Goal: Entertainment & Leisure: Consume media (video, audio)

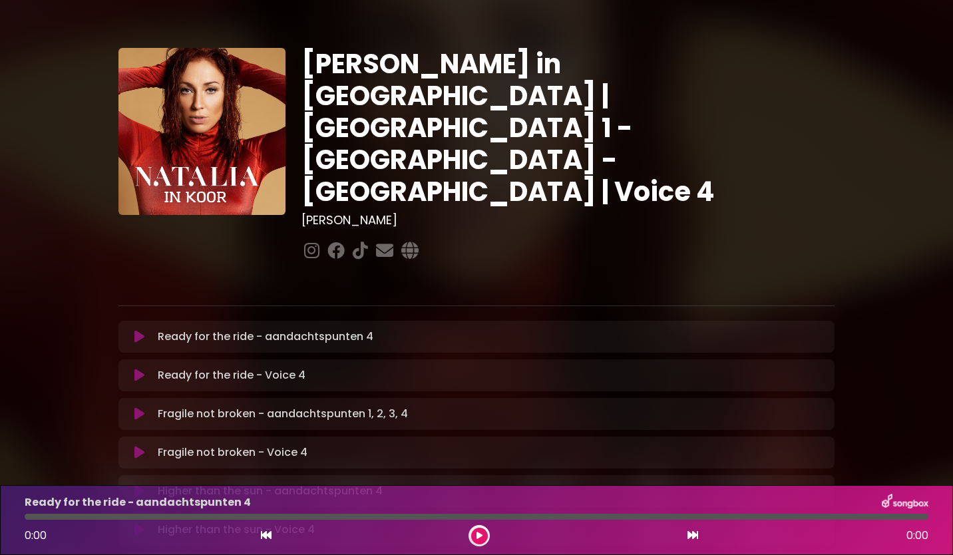
click at [139, 330] on icon at bounding box center [139, 336] width 10 height 13
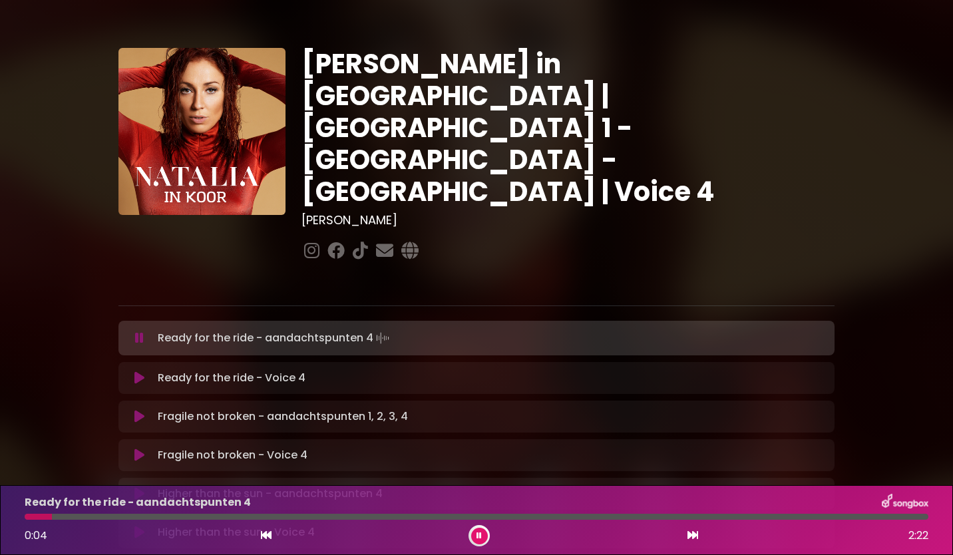
click at [3, 507] on div "Ready for the ride - aandachtspunten 4 0:04 2:22" at bounding box center [476, 520] width 953 height 70
click at [479, 536] on icon at bounding box center [479, 536] width 5 height 8
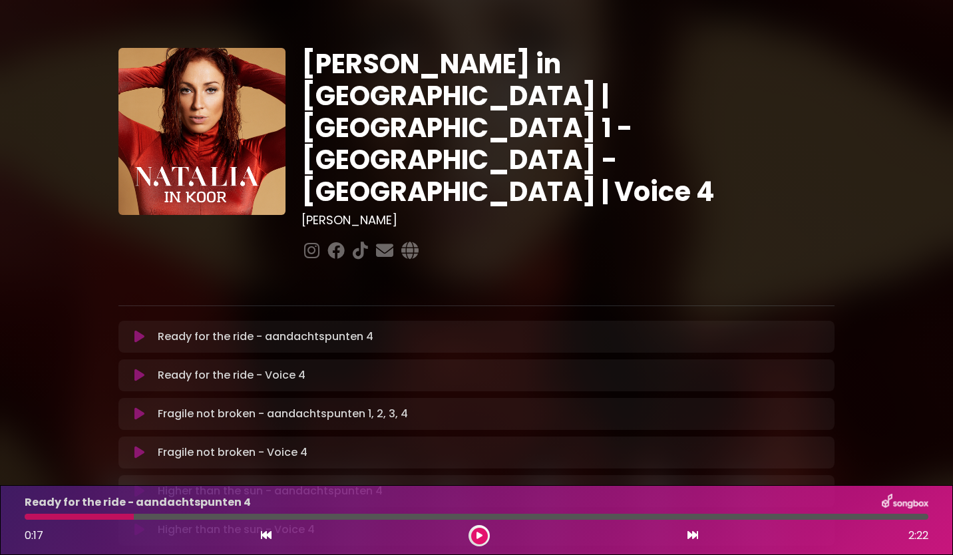
click at [471, 541] on div at bounding box center [479, 535] width 21 height 21
click at [479, 537] on icon at bounding box center [480, 536] width 6 height 8
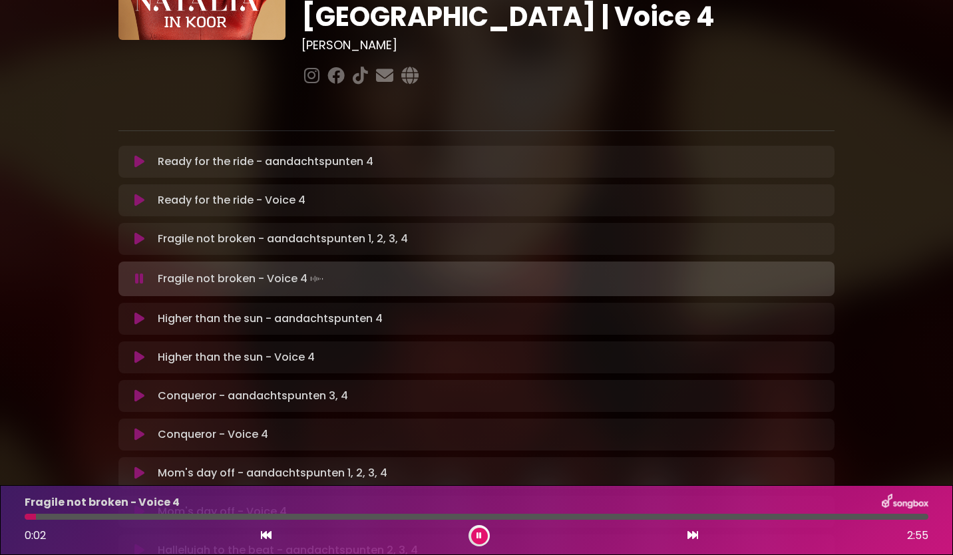
scroll to position [172, 0]
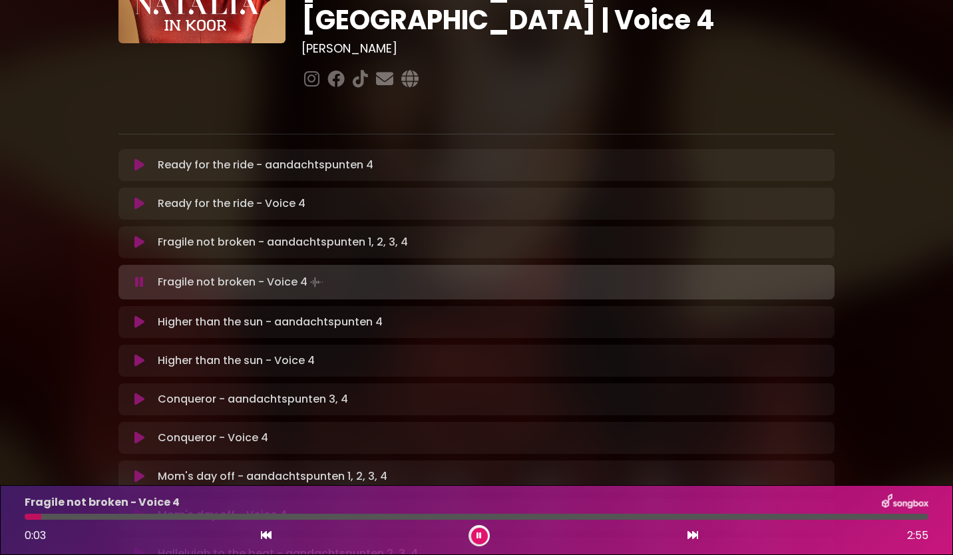
click at [192, 314] on p "Higher than the sun - aandachtspunten 4 Loading Track..." at bounding box center [270, 322] width 225 height 16
click at [138, 316] on icon at bounding box center [139, 322] width 10 height 13
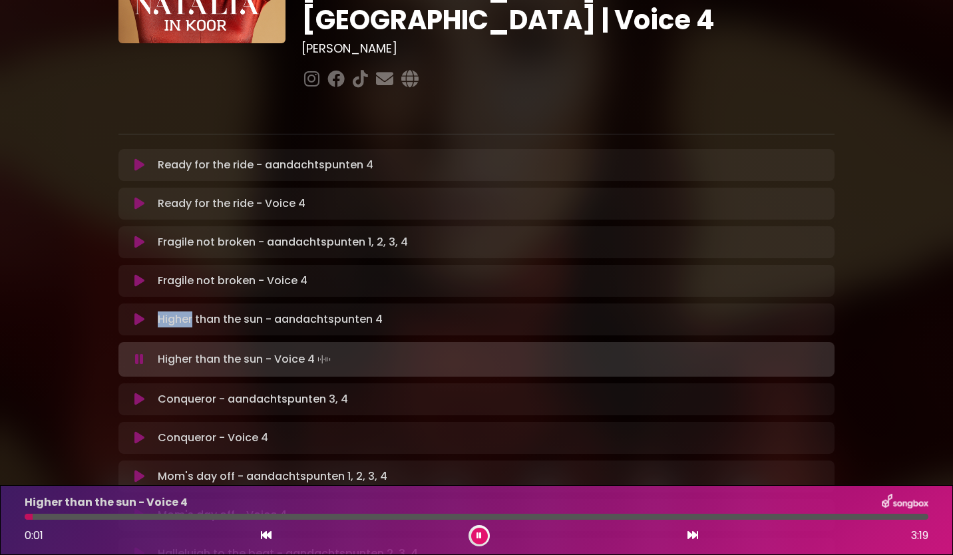
click at [131, 393] on button at bounding box center [139, 399] width 26 height 13
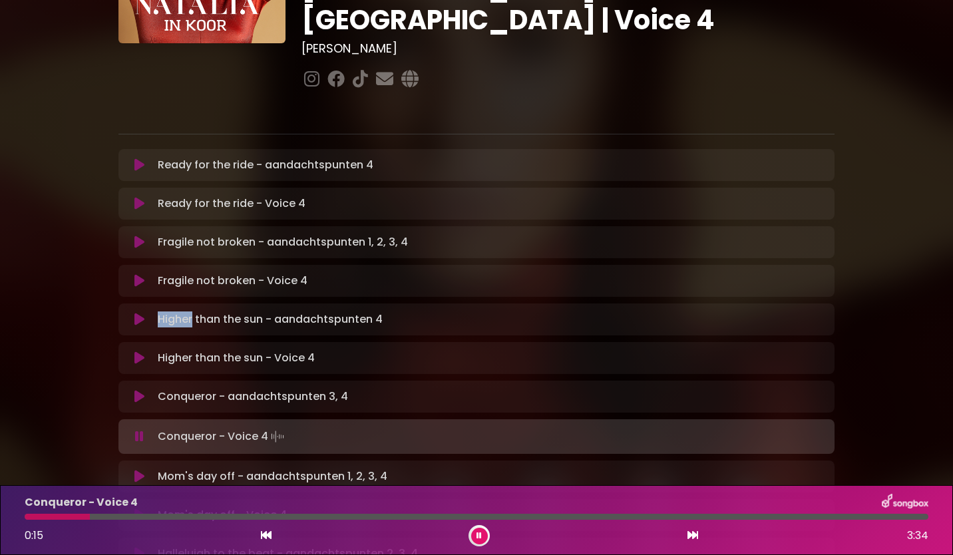
click at [139, 470] on icon at bounding box center [139, 476] width 10 height 13
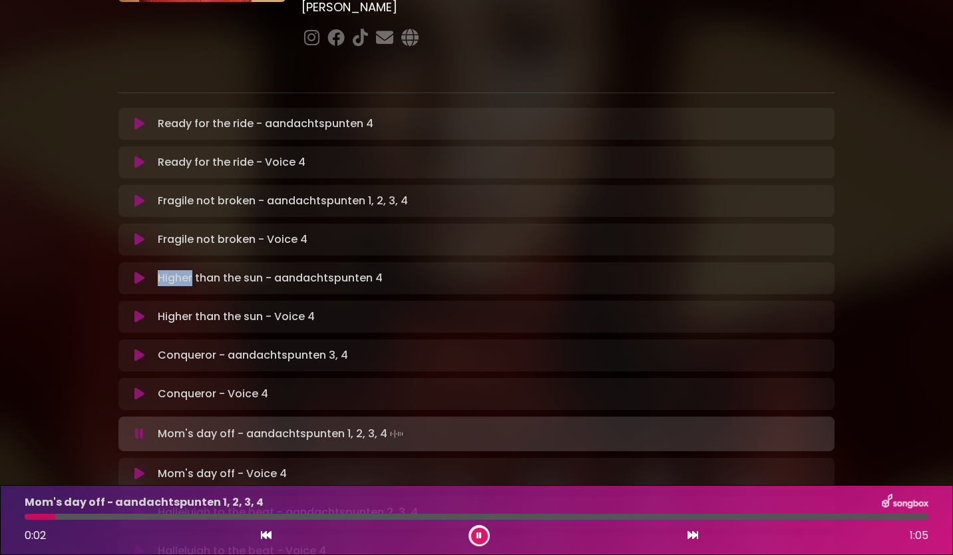
scroll to position [234, 0]
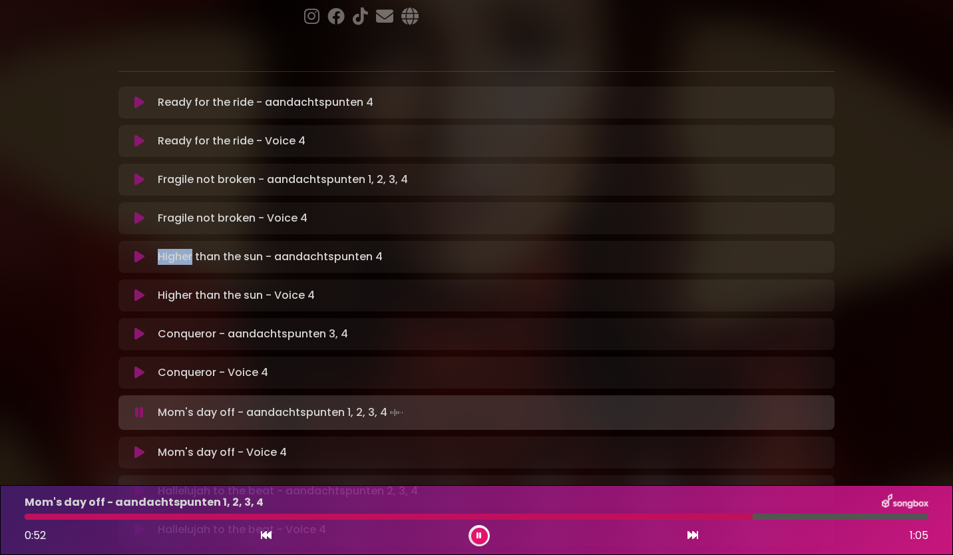
click at [139, 366] on icon at bounding box center [139, 372] width 10 height 13
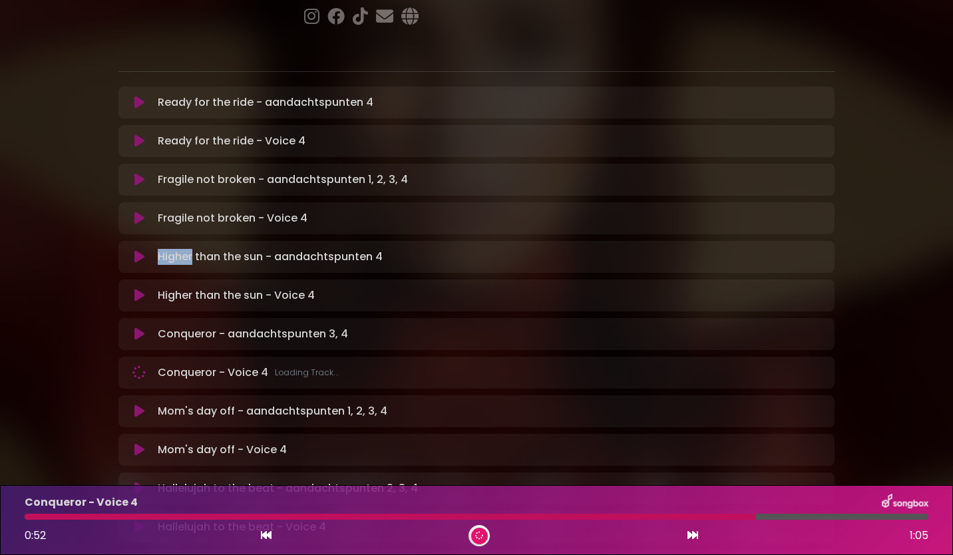
click at [139, 405] on icon at bounding box center [139, 411] width 10 height 13
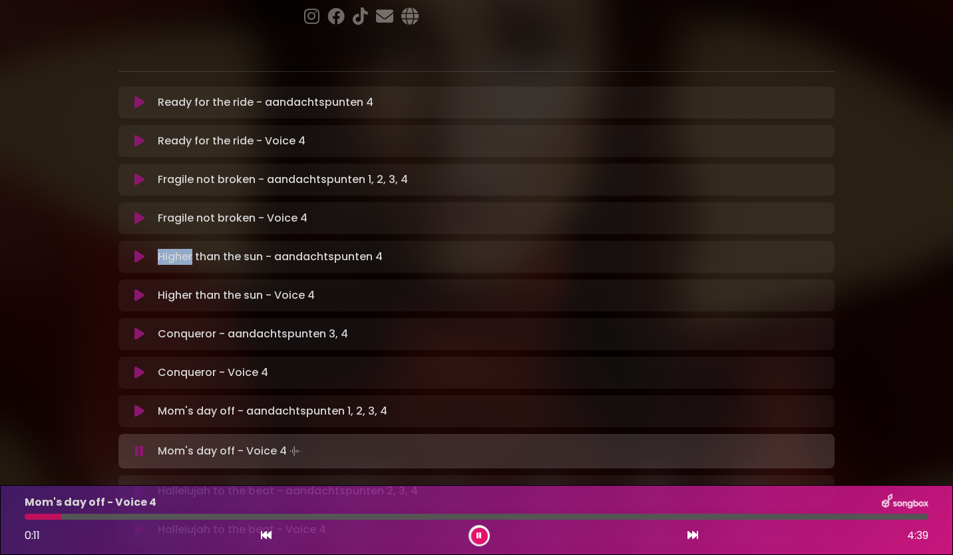
click at [484, 535] on button at bounding box center [479, 536] width 17 height 17
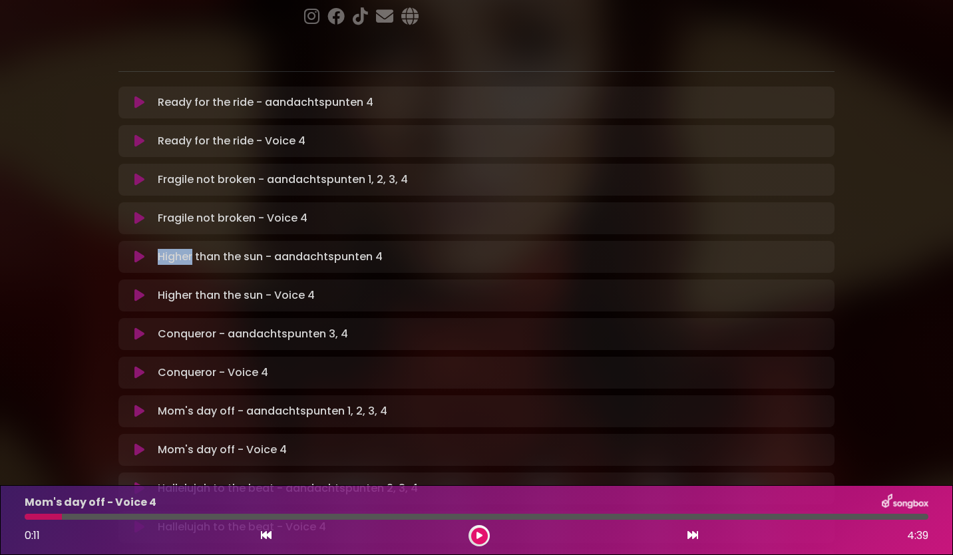
click at [130, 482] on button at bounding box center [139, 488] width 26 height 13
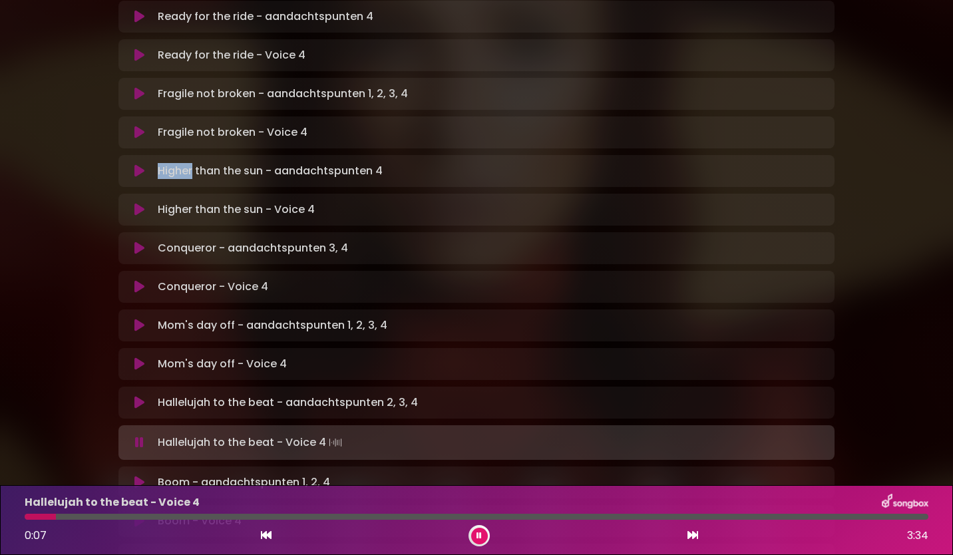
scroll to position [336, 0]
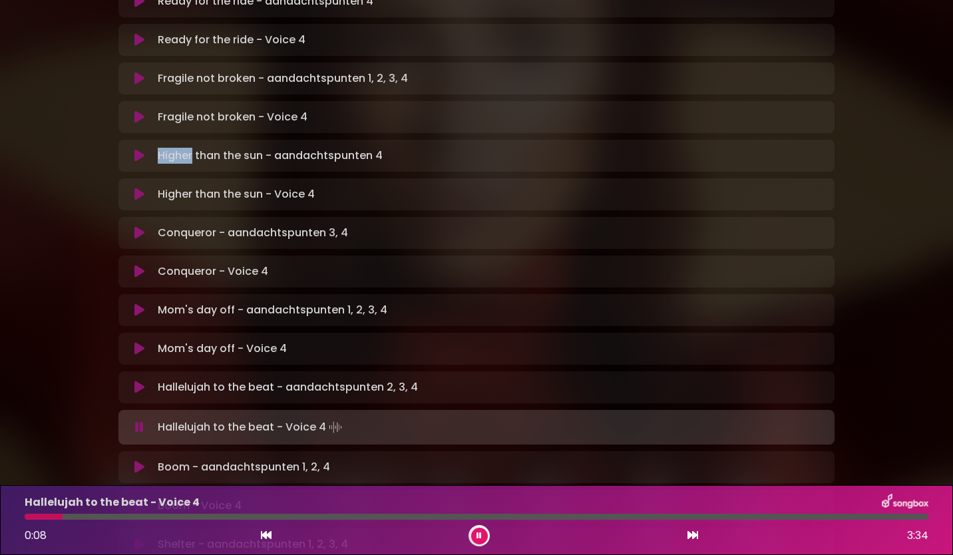
click at [139, 461] on icon at bounding box center [139, 467] width 10 height 13
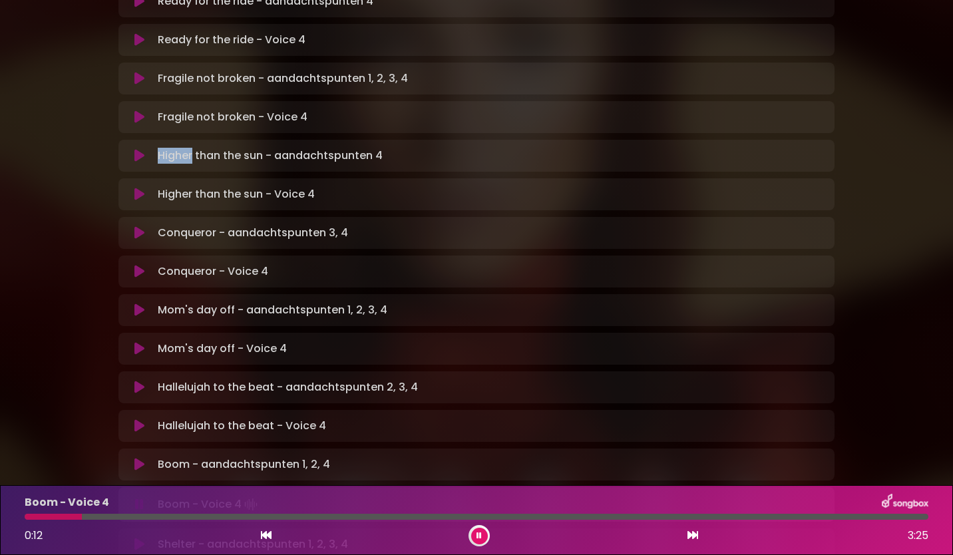
click at [479, 536] on icon at bounding box center [479, 536] width 6 height 9
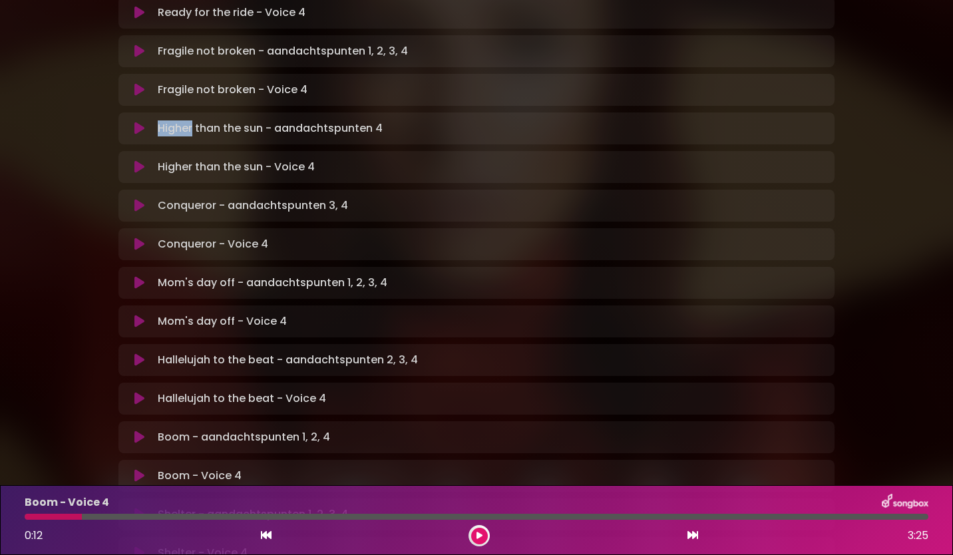
scroll to position [369, 0]
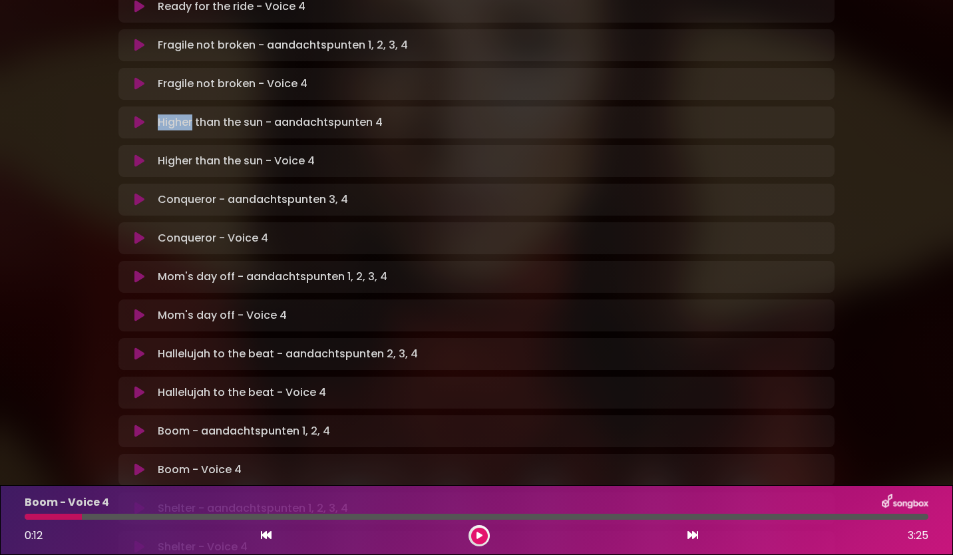
click at [129, 502] on button at bounding box center [139, 508] width 26 height 13
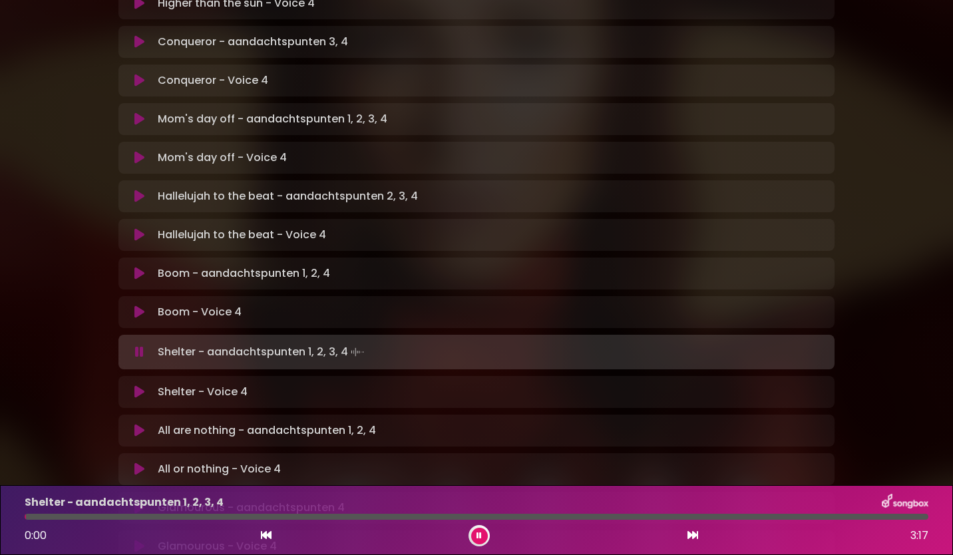
scroll to position [565, 0]
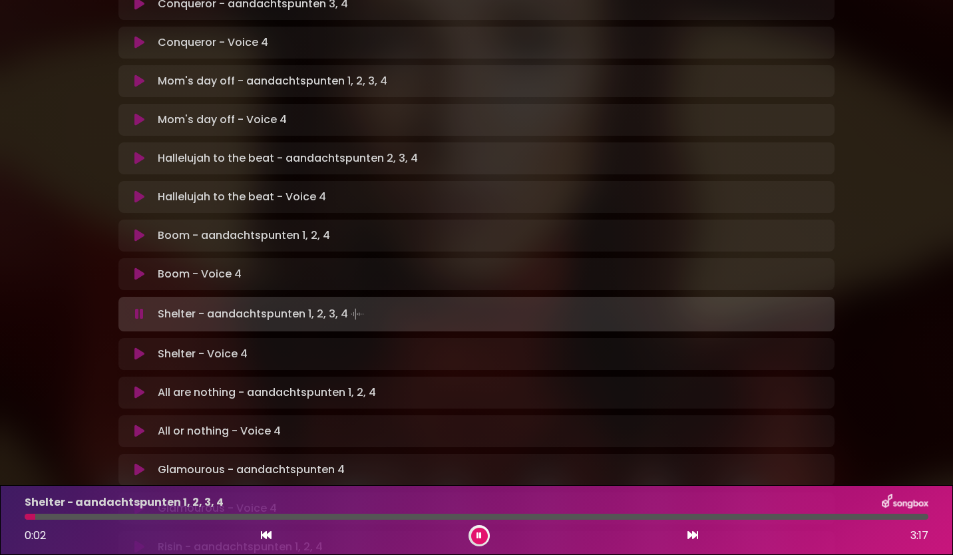
click at [915, 183] on div "[PERSON_NAME] in [GEOGRAPHIC_DATA] | [GEOGRAPHIC_DATA] 1 - [GEOGRAPHIC_DATA] - …" at bounding box center [476, 76] width 879 height 1250
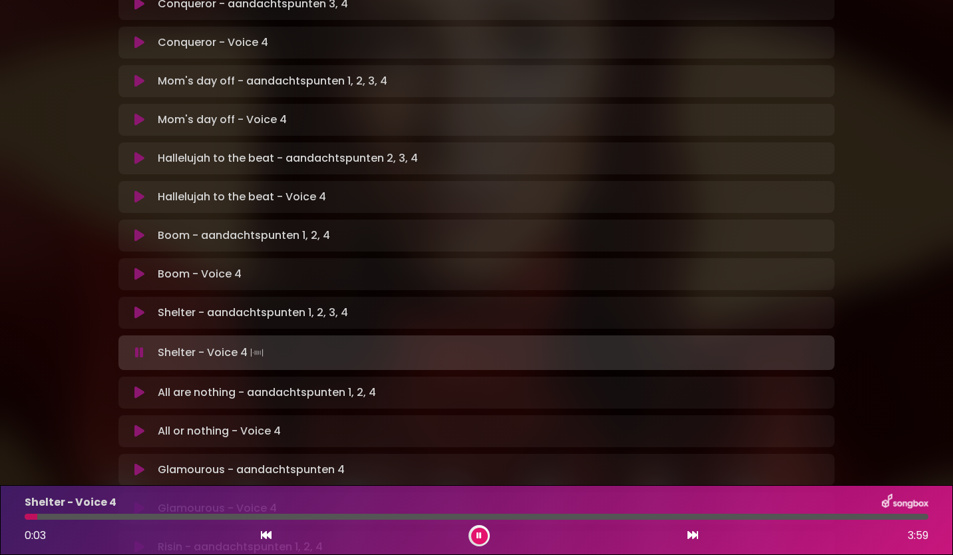
click at [314, 385] on p "All are nothing - aandachtspunten 1, 2, 4 Loading Track..." at bounding box center [267, 393] width 218 height 16
click at [150, 386] on button at bounding box center [139, 392] width 26 height 13
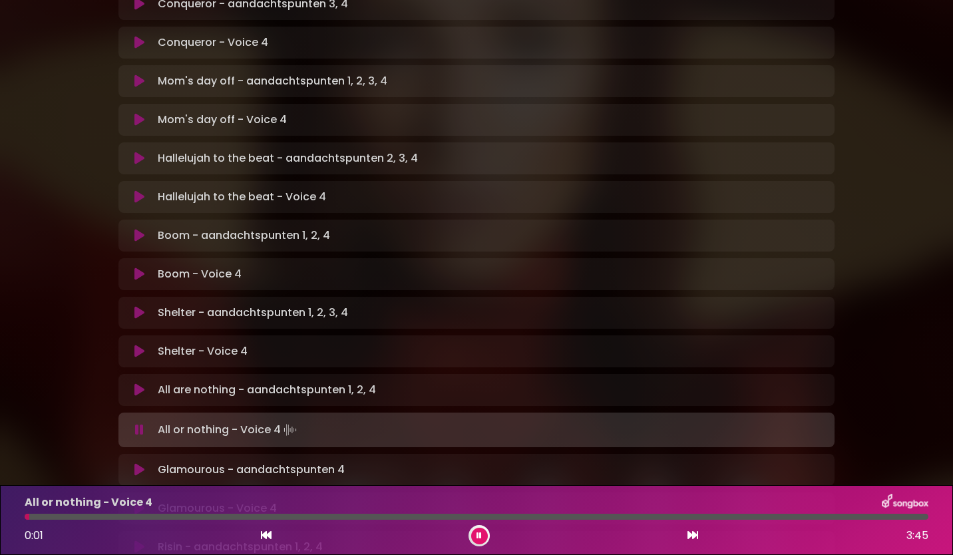
click at [147, 463] on button at bounding box center [139, 469] width 26 height 13
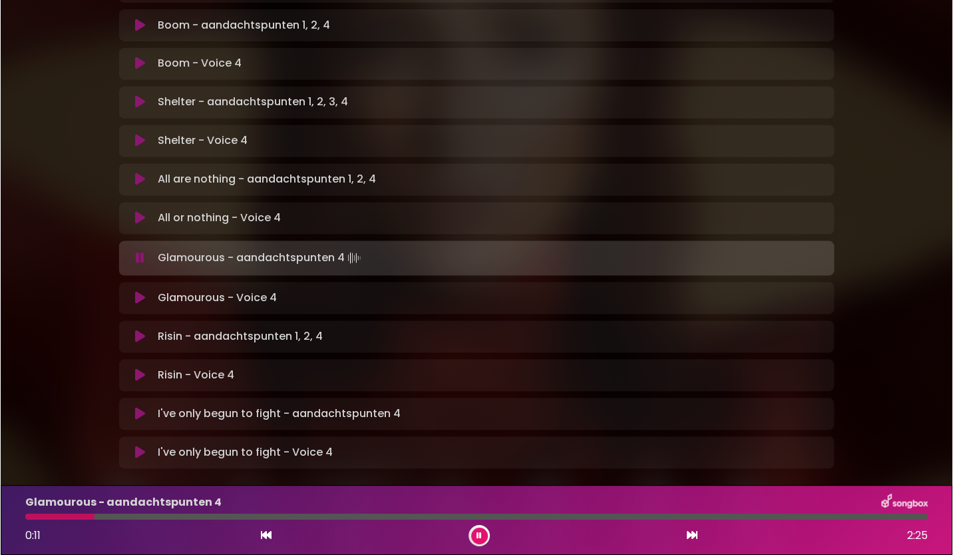
scroll to position [776, 0]
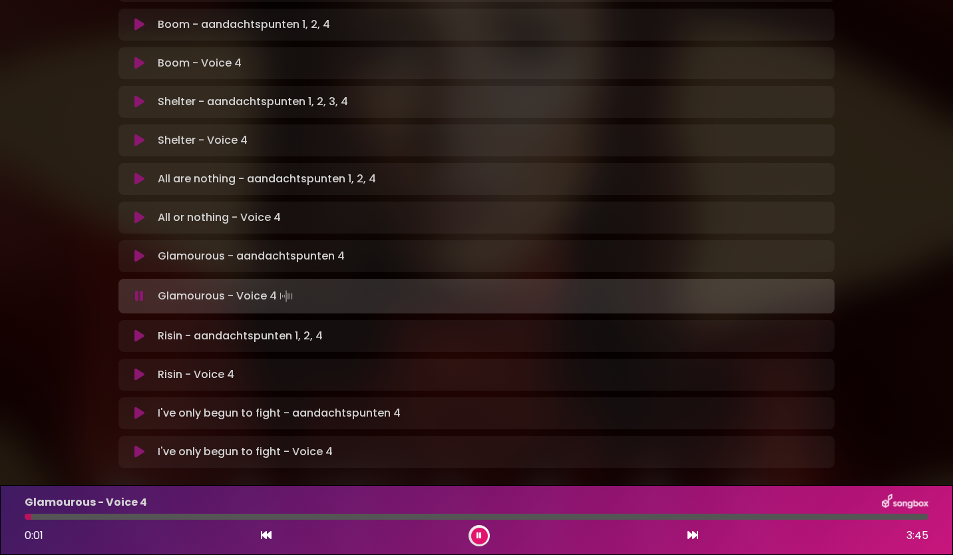
click at [479, 536] on icon at bounding box center [479, 536] width 9 height 8
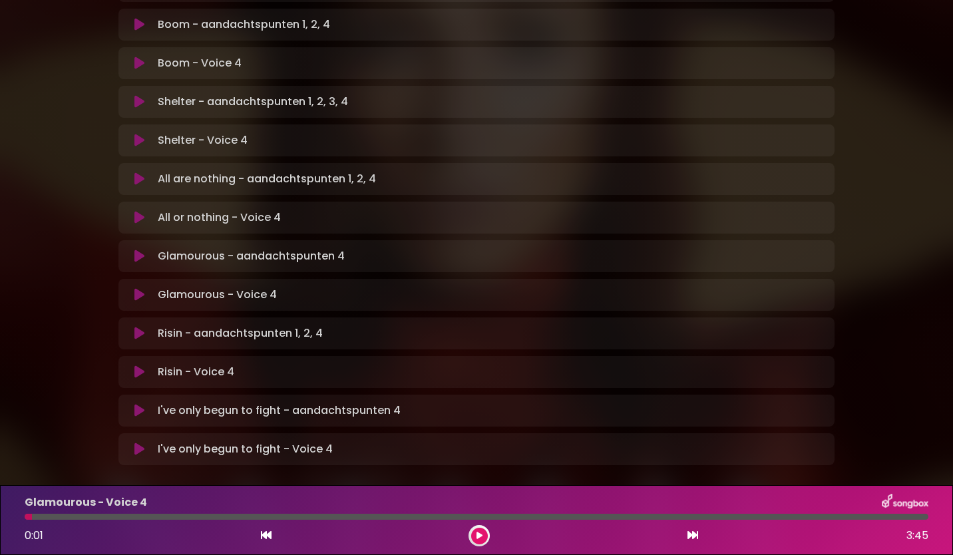
click at [140, 327] on icon at bounding box center [139, 333] width 10 height 13
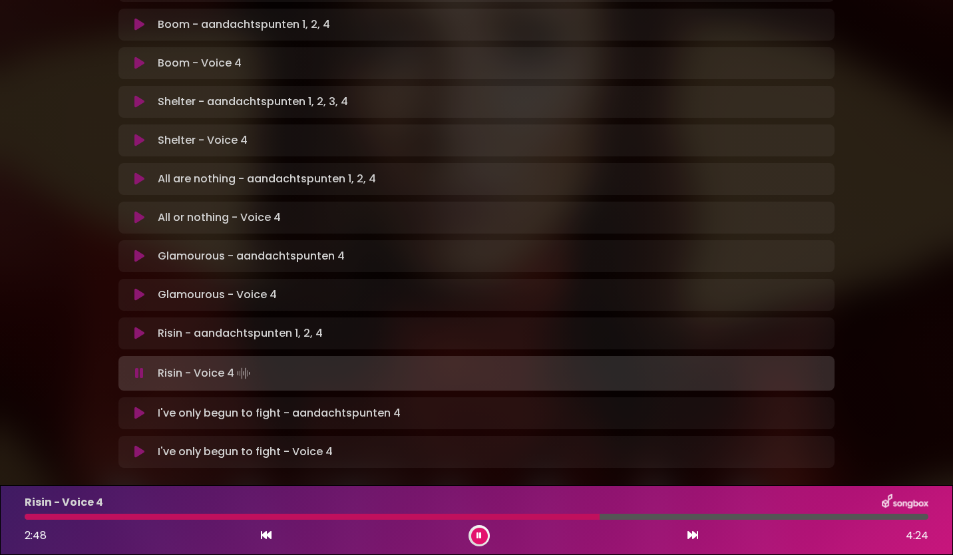
click at [136, 407] on icon at bounding box center [139, 413] width 10 height 13
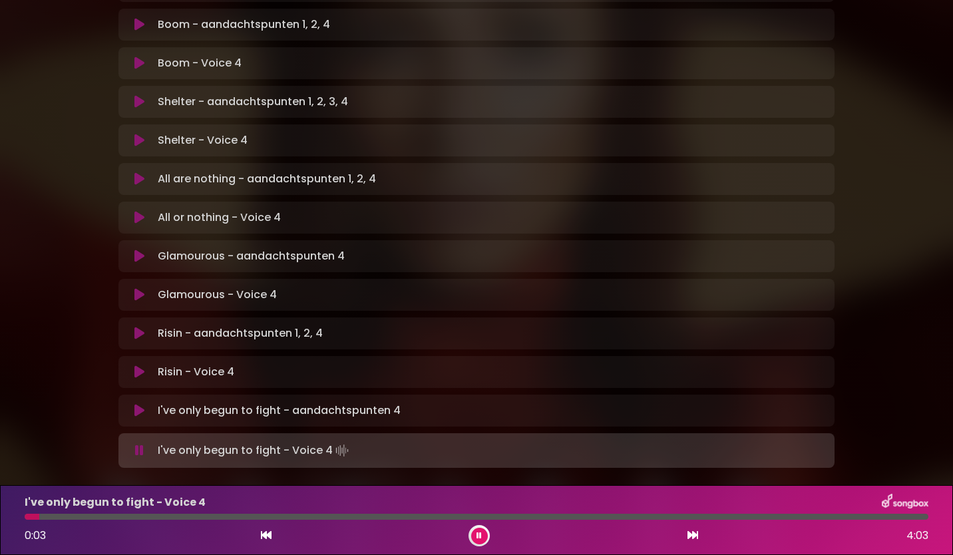
click at [481, 538] on icon at bounding box center [479, 536] width 9 height 9
